Goal: Navigation & Orientation: Find specific page/section

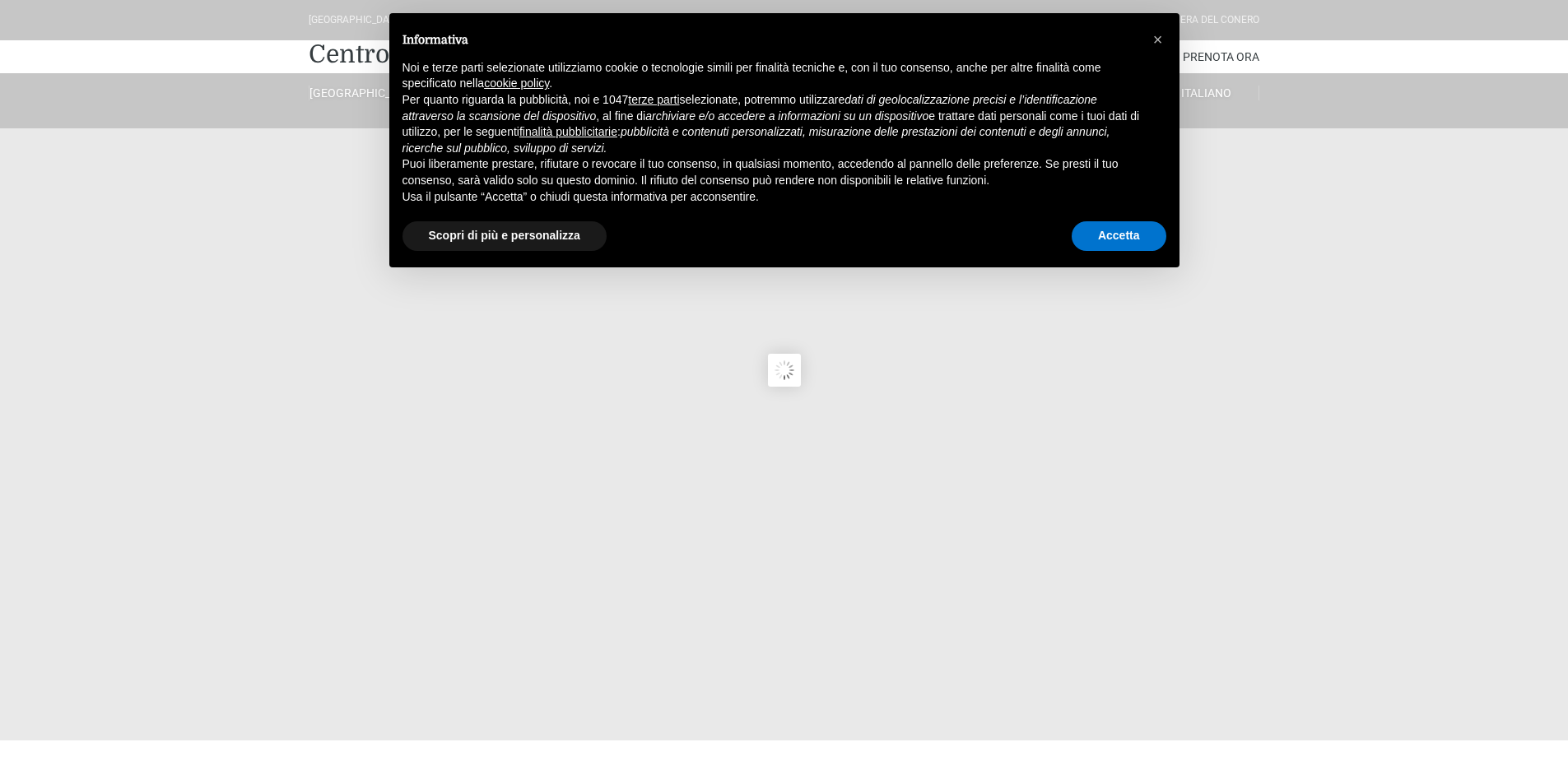
type input "06/09/2025"
type input "07/09/2025"
click at [1126, 240] on button "Accetta" at bounding box center [1118, 236] width 95 height 30
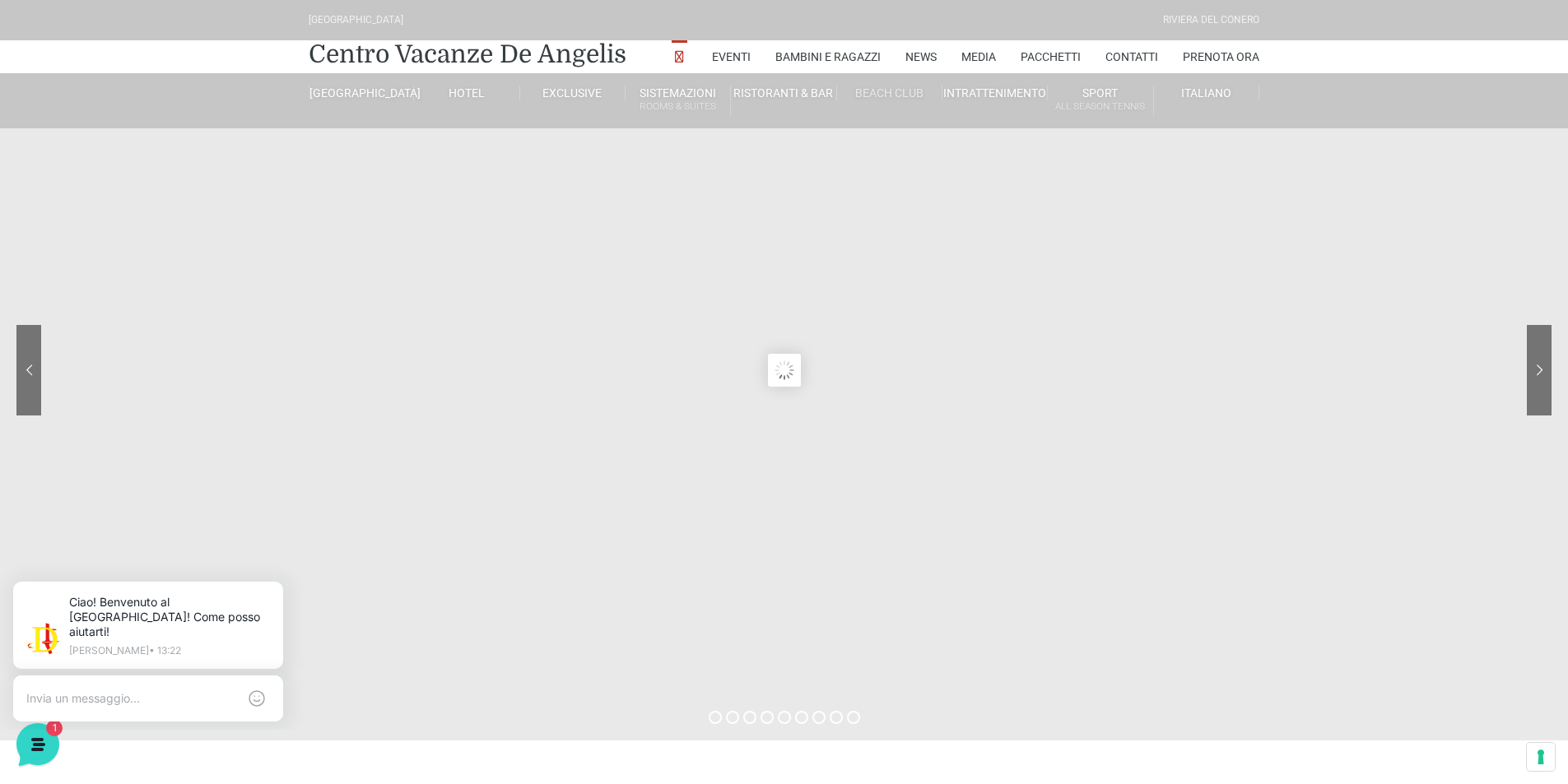
click at [888, 97] on link "Beach Club" at bounding box center [889, 92] width 105 height 15
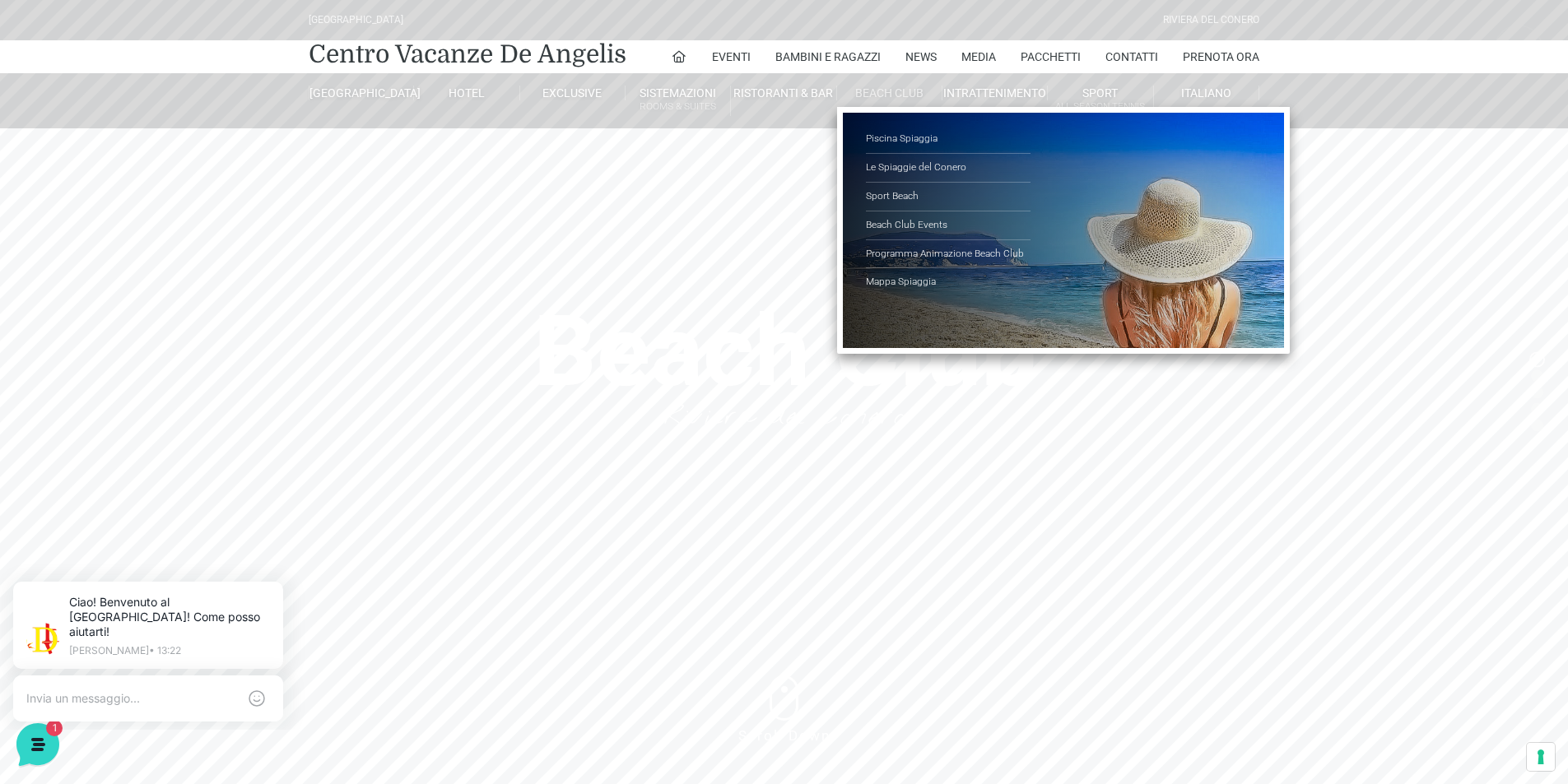
click at [905, 82] on li "Beach Club Piscina Spiaggia Le Spiaggie del Conero Sport Beach Beach Club Event…" at bounding box center [889, 92] width 105 height 39
click at [901, 137] on link "Piscina Spiaggia" at bounding box center [948, 139] width 164 height 29
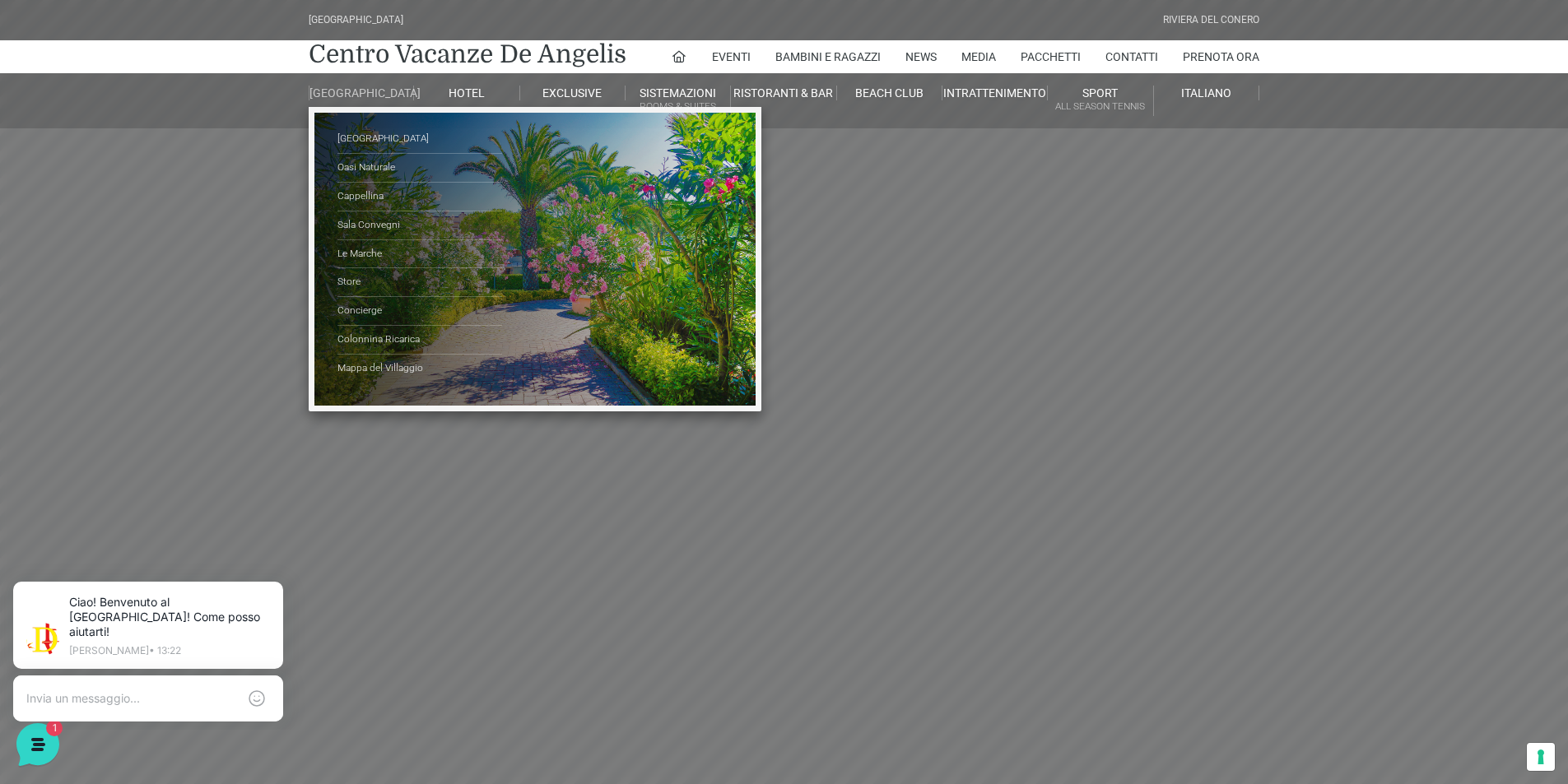
click at [375, 100] on link "[GEOGRAPHIC_DATA]" at bounding box center [361, 92] width 105 height 15
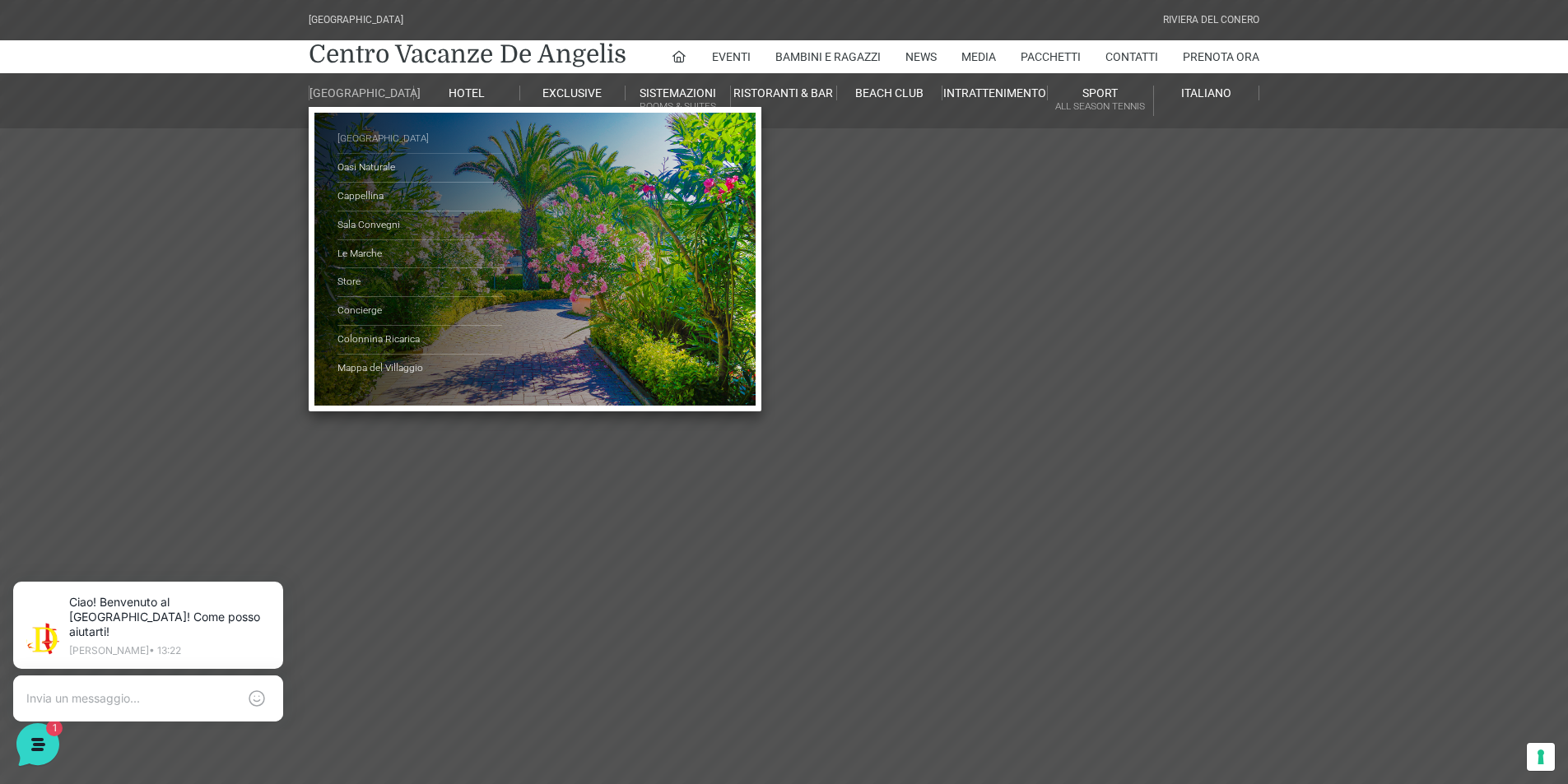
click at [372, 147] on link "[GEOGRAPHIC_DATA]" at bounding box center [419, 139] width 164 height 29
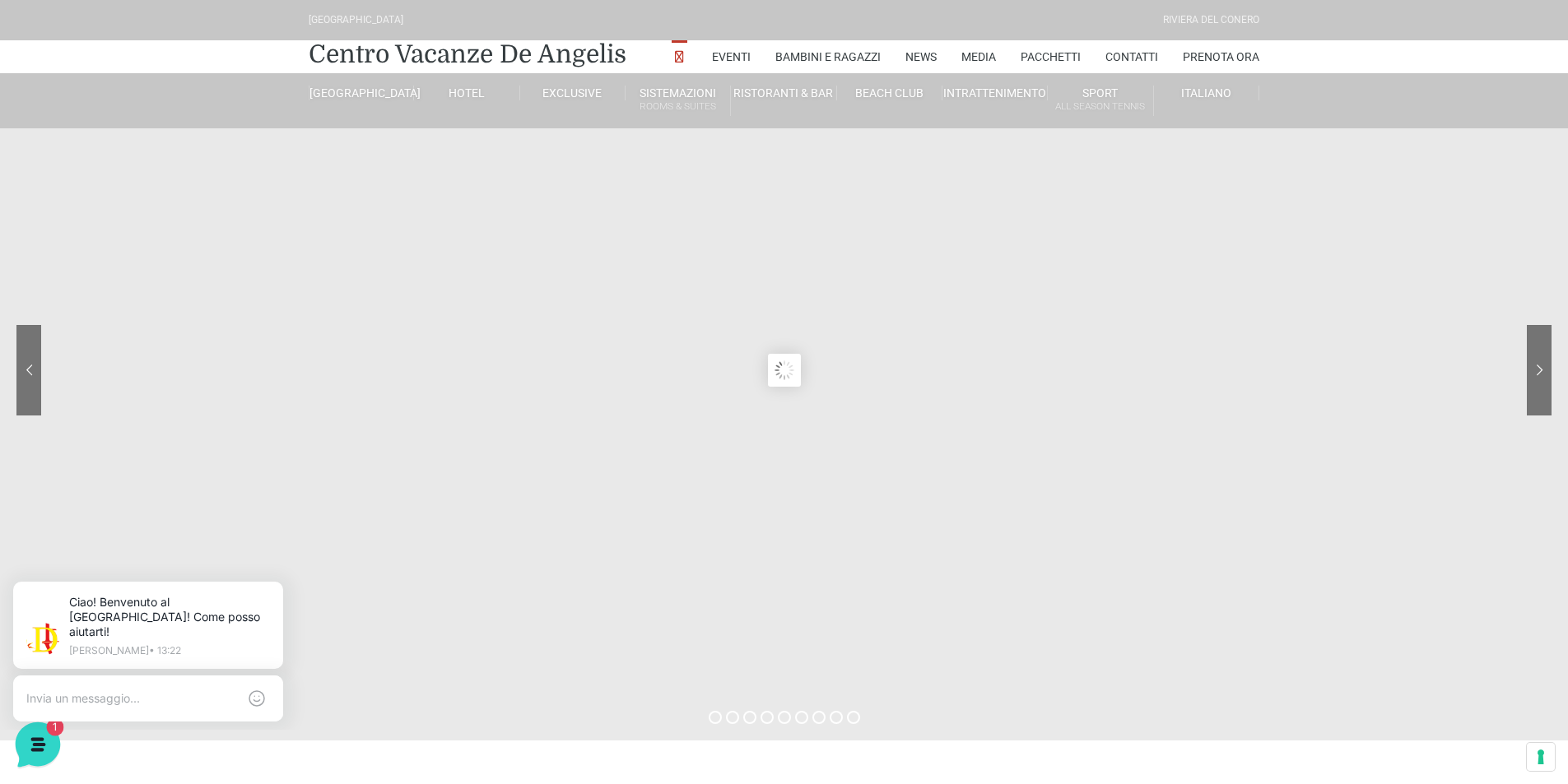
click at [38, 747] on icon at bounding box center [37, 742] width 14 height 13
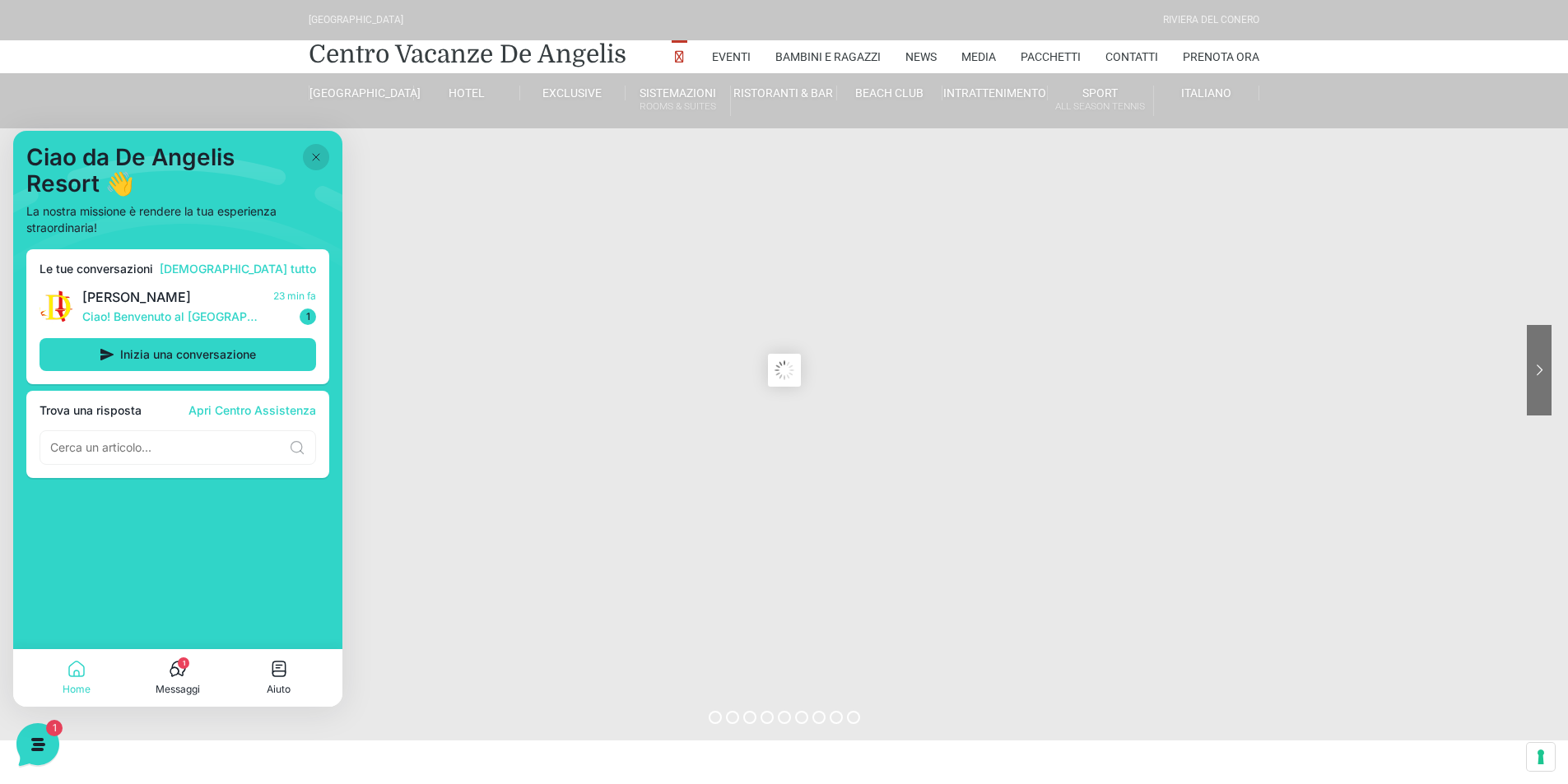
click at [320, 157] on icon at bounding box center [316, 157] width 13 height 13
